Goal: Contribute content

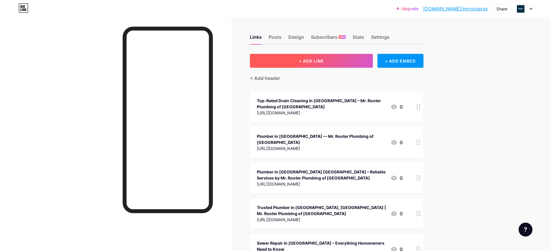
click at [290, 57] on button "+ ADD LINK" at bounding box center [311, 61] width 123 height 14
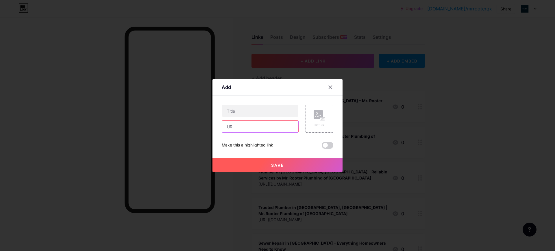
click at [267, 130] on input "text" at bounding box center [260, 127] width 76 height 12
paste input "[URL][DOMAIN_NAME]"
type input "[URL][DOMAIN_NAME]"
click at [263, 113] on input "text" at bounding box center [260, 111] width 76 height 12
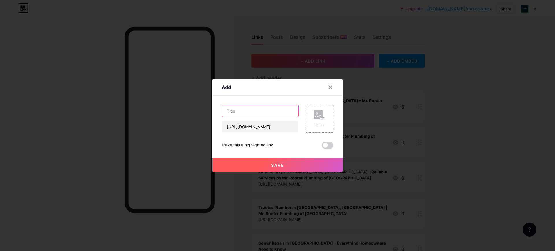
scroll to position [0, 0]
paste input "Plumber in [GEOGRAPHIC_DATA], [GEOGRAPHIC_DATA] – Complete Guide by Mr. Rooter …"
type input "Plumber in [GEOGRAPHIC_DATA], [GEOGRAPHIC_DATA] – Complete Guide by Mr. Rooter …"
click at [305, 160] on button "Save" at bounding box center [278, 165] width 130 height 14
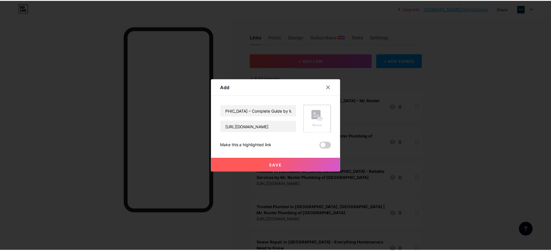
scroll to position [0, 0]
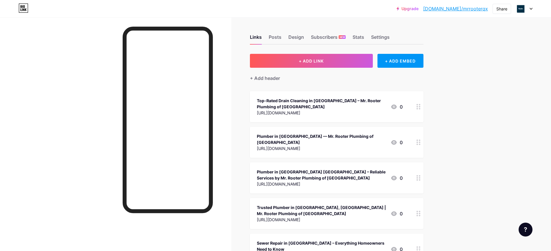
click at [272, 3] on div "Upgrade [DOMAIN_NAME]/mrroot... [DOMAIN_NAME]/mrrooterqx Share Switch accounts …" at bounding box center [275, 8] width 551 height 17
